Goal: Check status

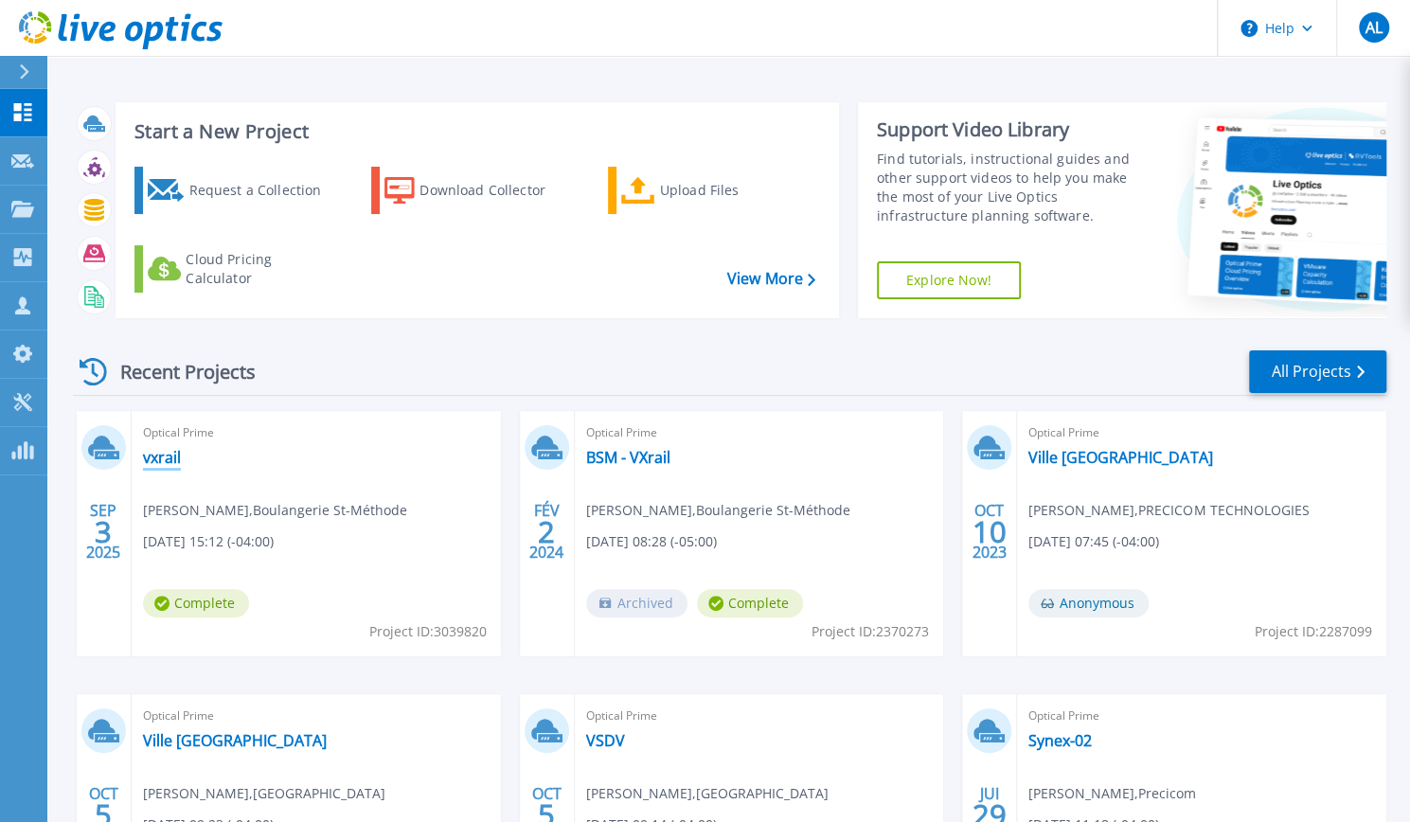
click at [155, 457] on link "vxrail" at bounding box center [162, 457] width 38 height 19
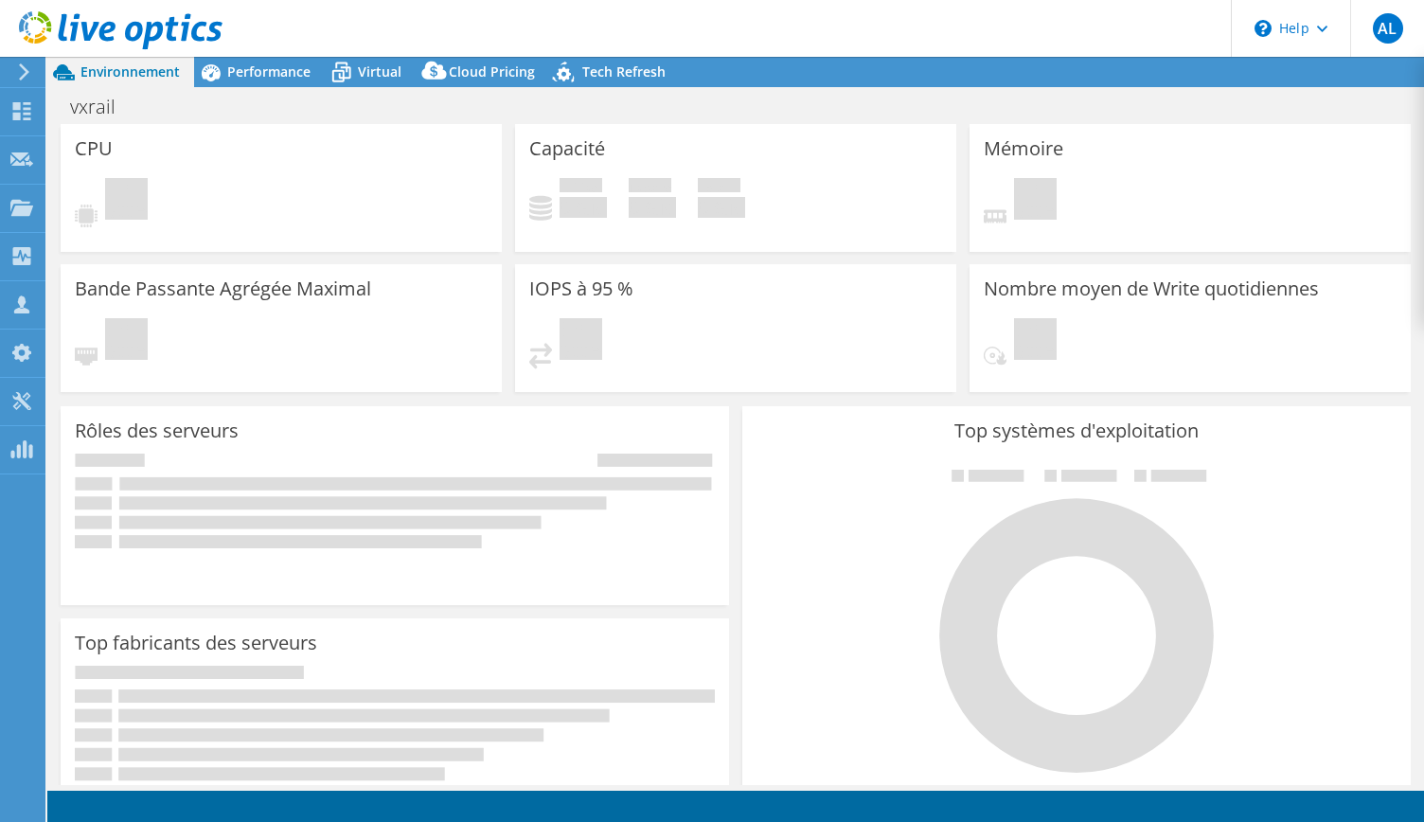
select select "USD"
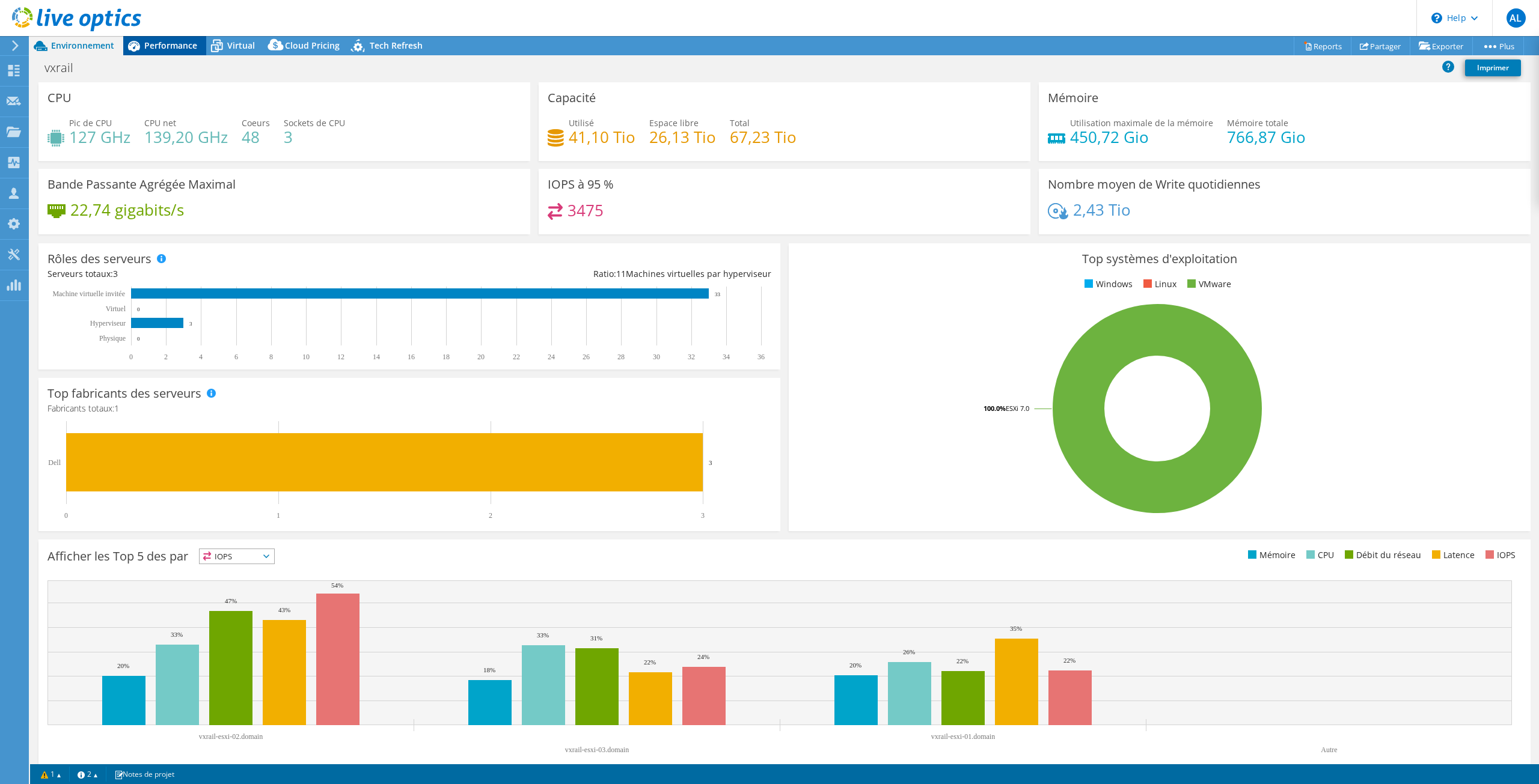
click at [155, 43] on span "Performance" at bounding box center [170, 45] width 53 height 11
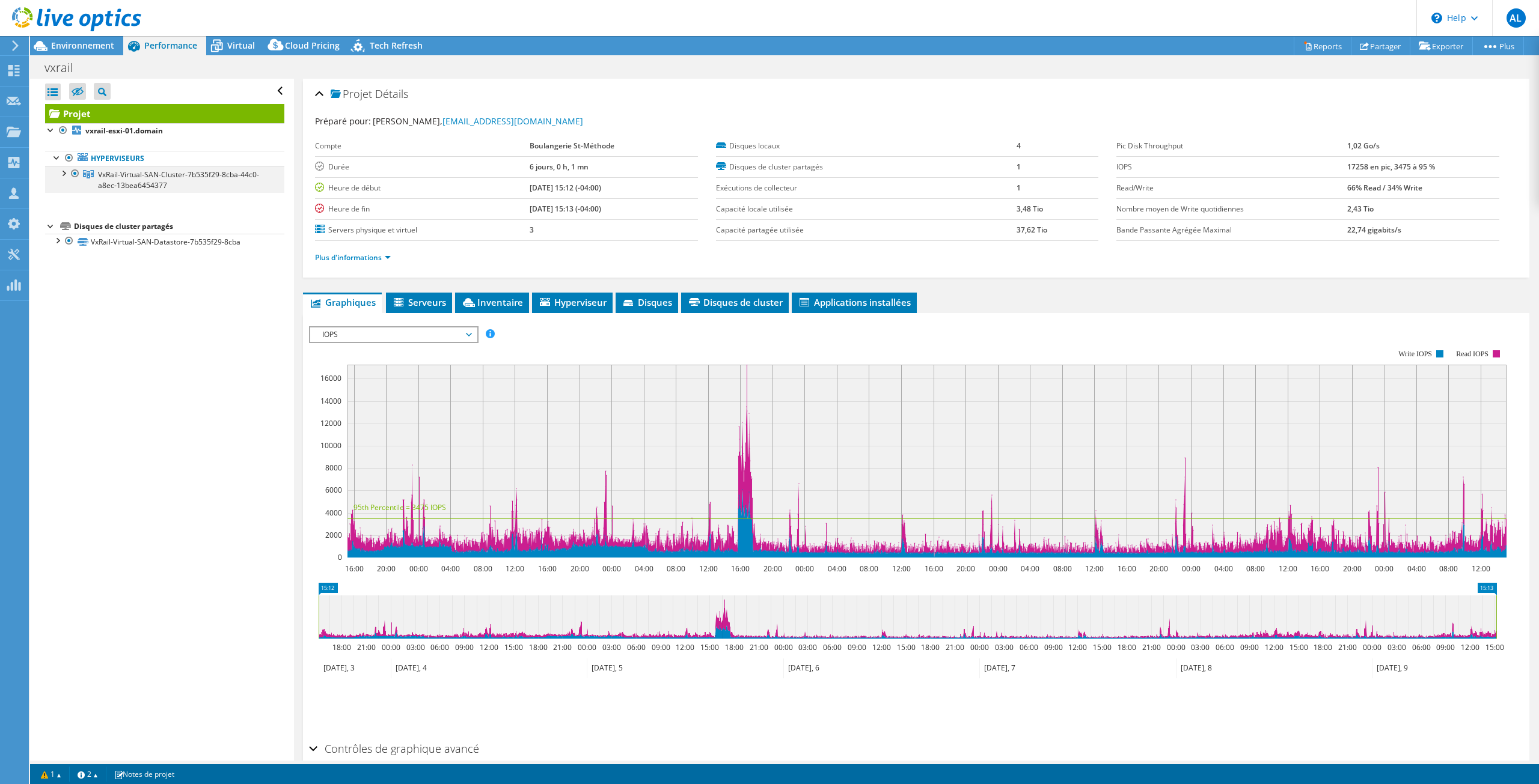
click at [63, 170] on div at bounding box center [63, 172] width 12 height 12
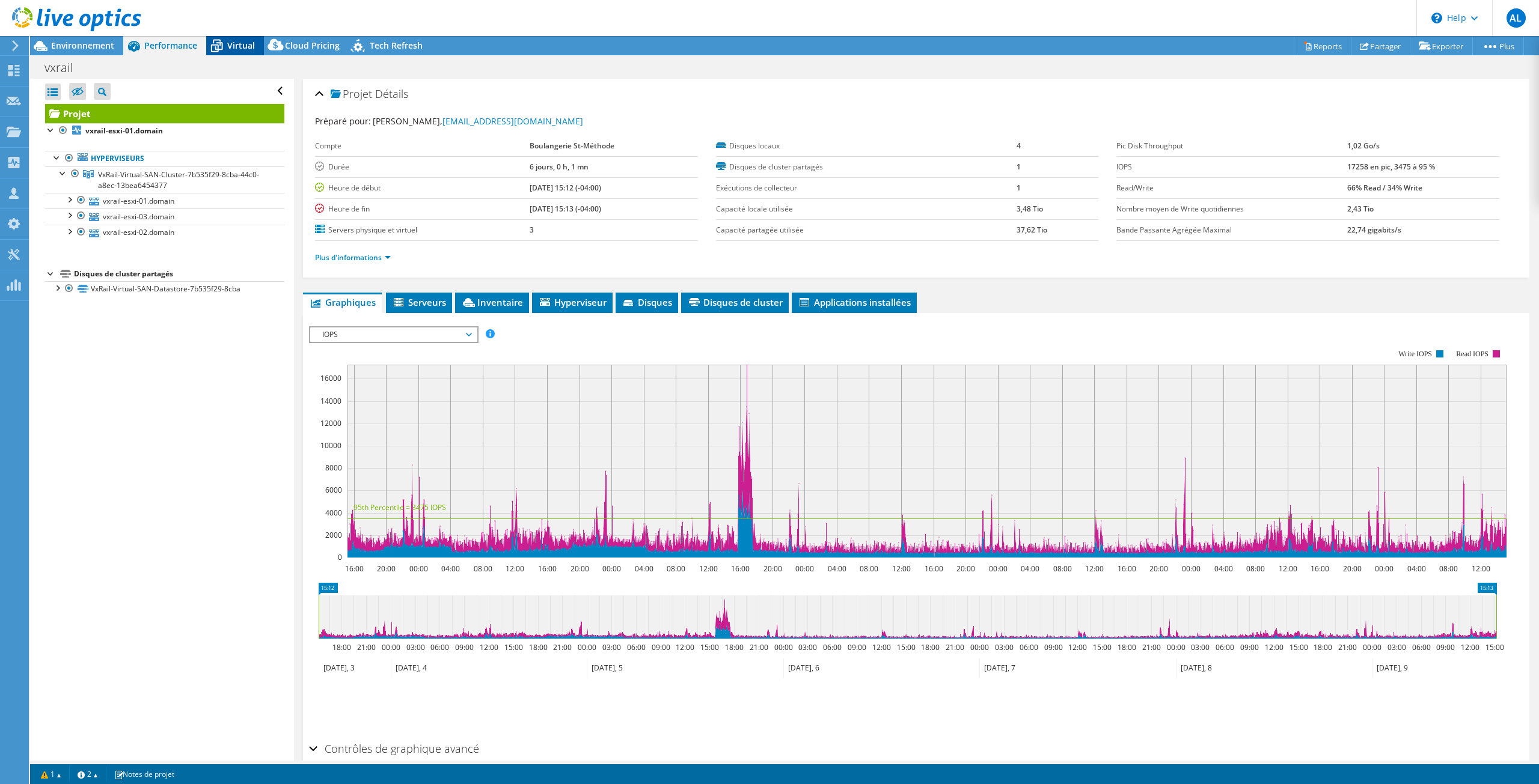
click at [223, 46] on icon at bounding box center [217, 46] width 21 height 21
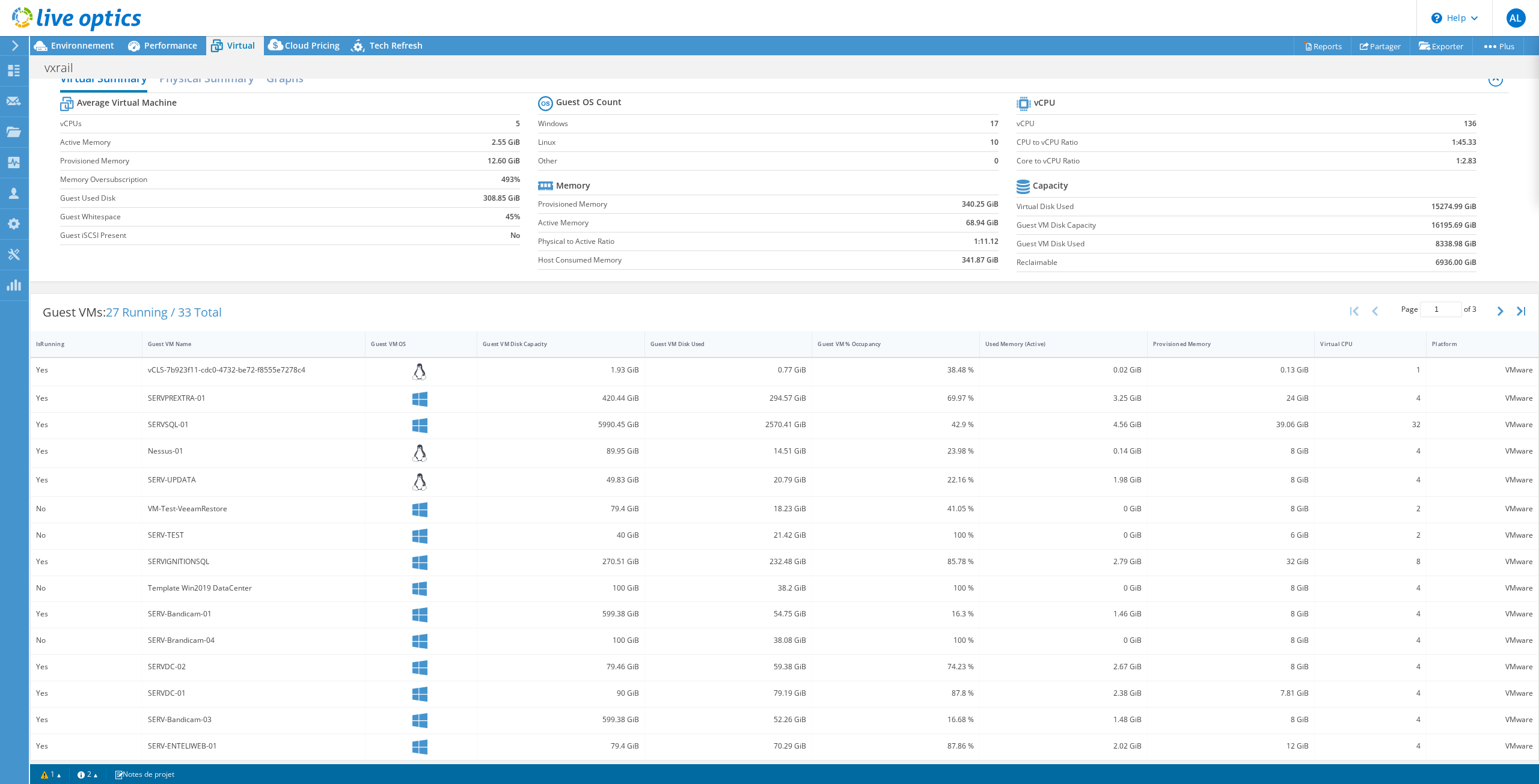
scroll to position [18, 0]
click at [81, 48] on span "Environnement" at bounding box center [82, 45] width 63 height 11
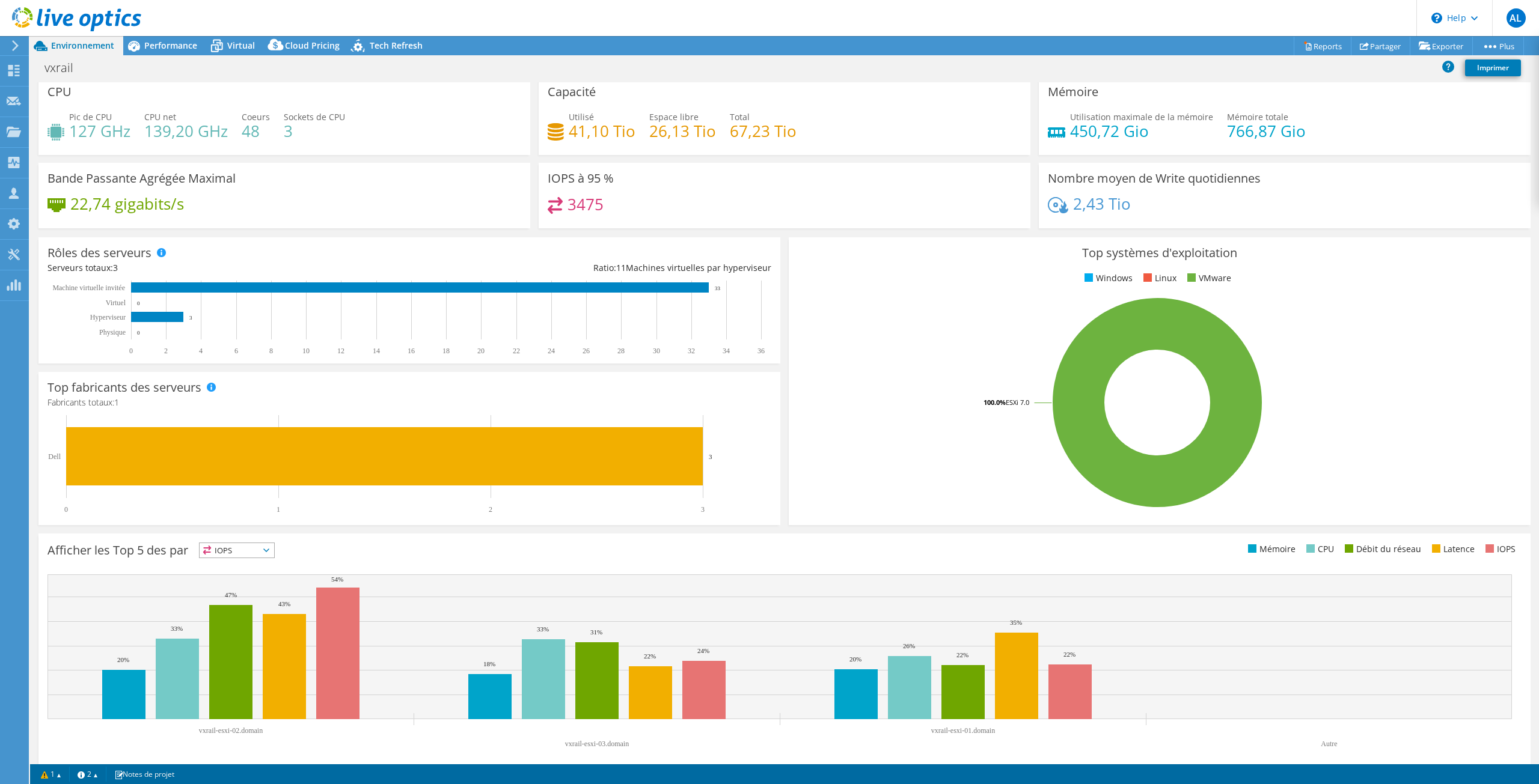
scroll to position [0, 0]
